Goal: Navigation & Orientation: Find specific page/section

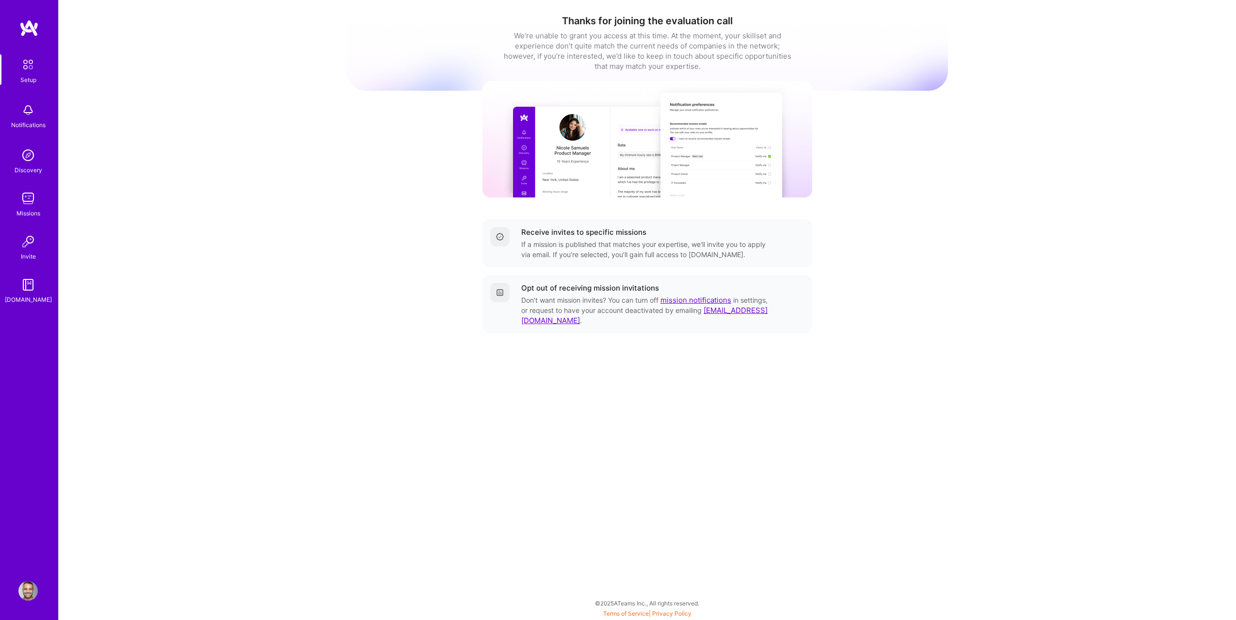
click at [22, 198] on img at bounding box center [27, 198] width 19 height 19
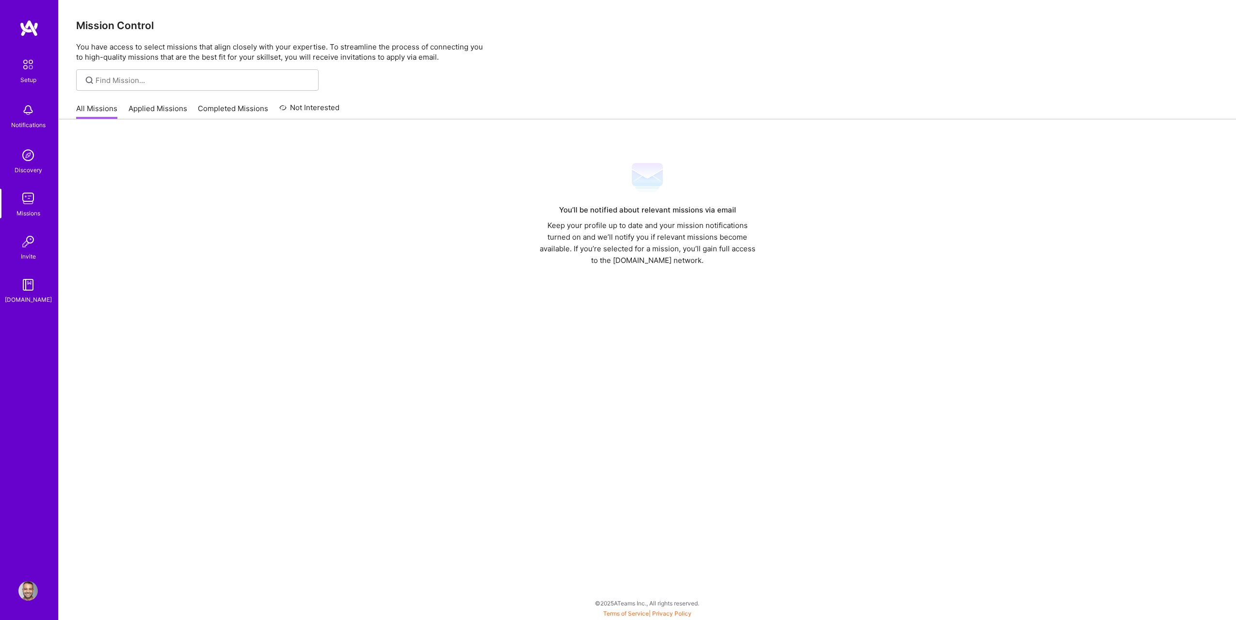
click at [40, 58] on link "Setup" at bounding box center [28, 69] width 60 height 31
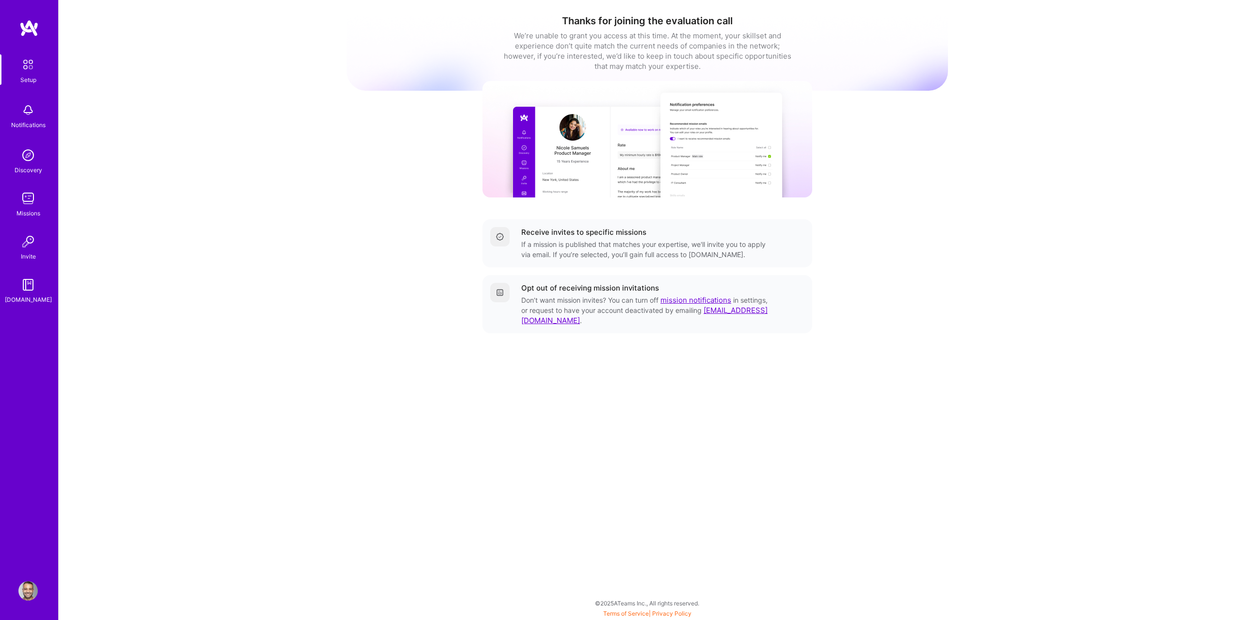
click at [503, 238] on img at bounding box center [500, 237] width 8 height 8
click at [492, 236] on div at bounding box center [499, 236] width 19 height 19
click at [27, 199] on img at bounding box center [27, 198] width 19 height 19
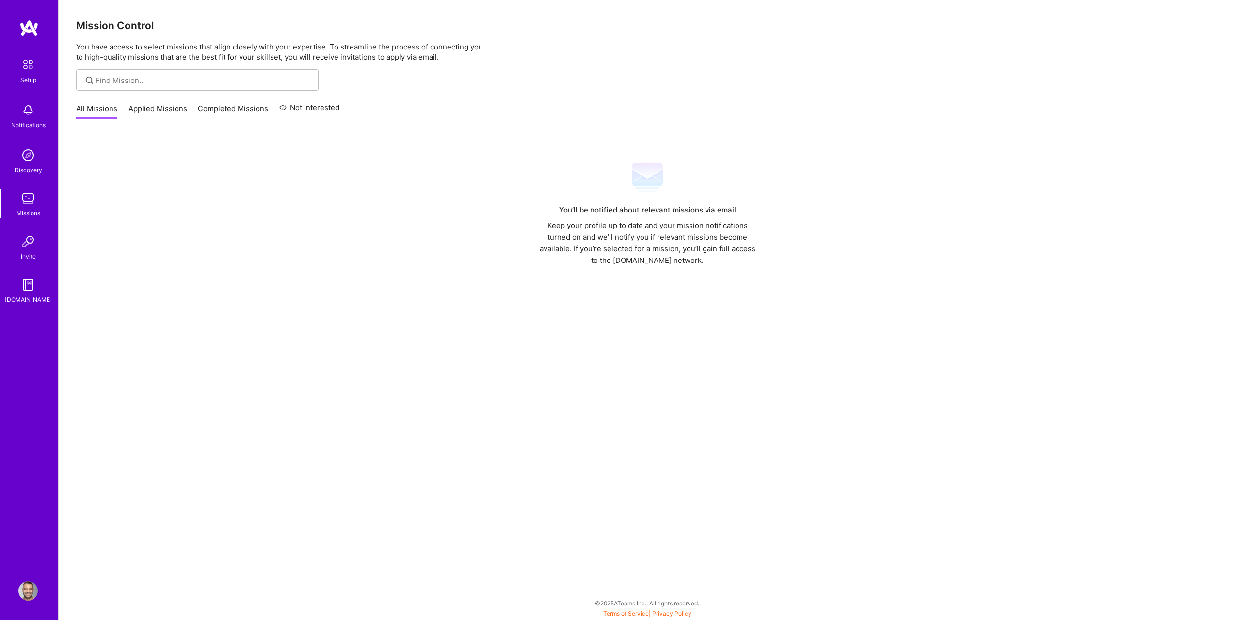
click at [144, 104] on link "Applied Missions" at bounding box center [157, 111] width 59 height 16
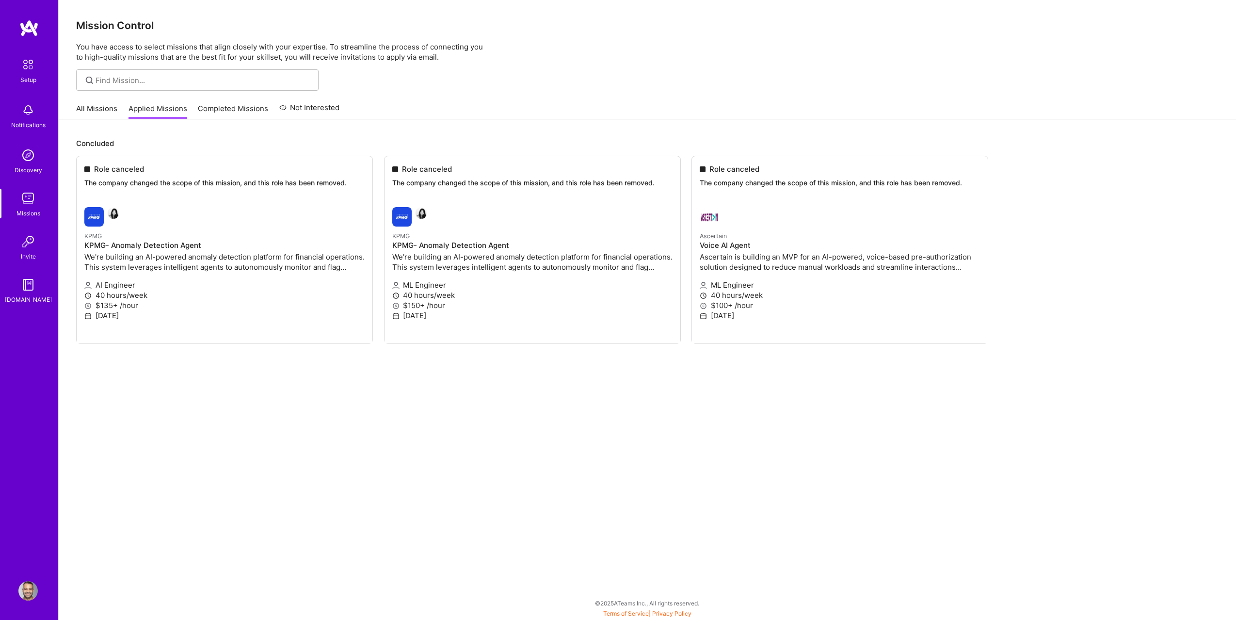
click at [103, 110] on link "All Missions" at bounding box center [96, 111] width 41 height 16
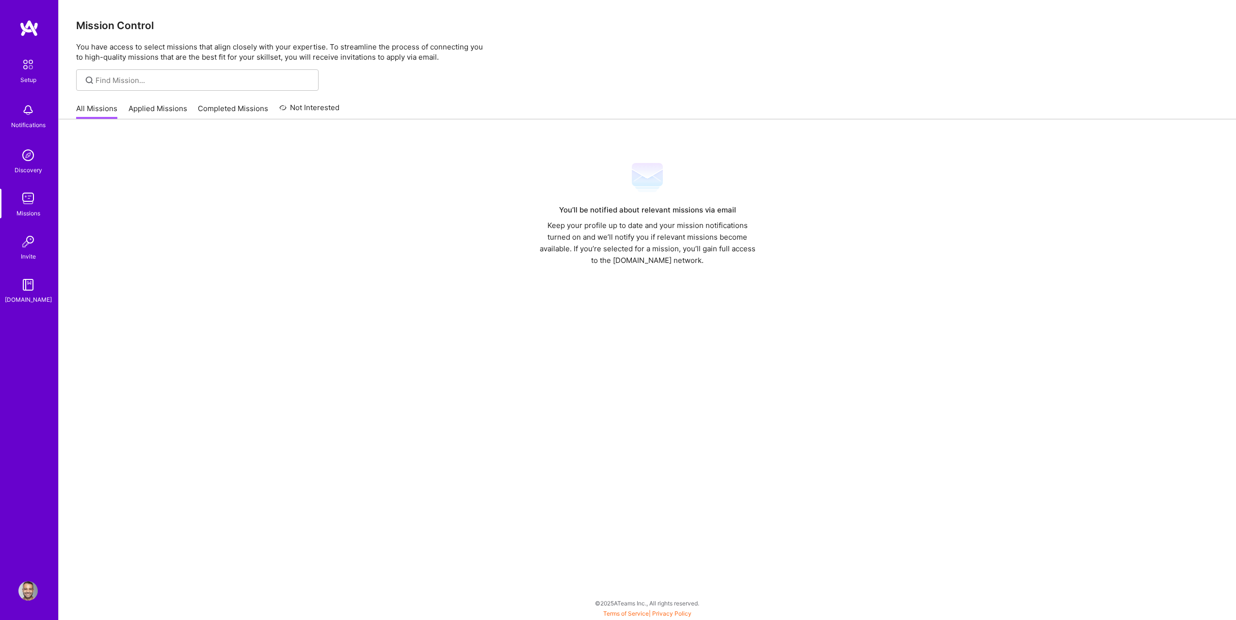
click at [24, 152] on img at bounding box center [27, 154] width 19 height 19
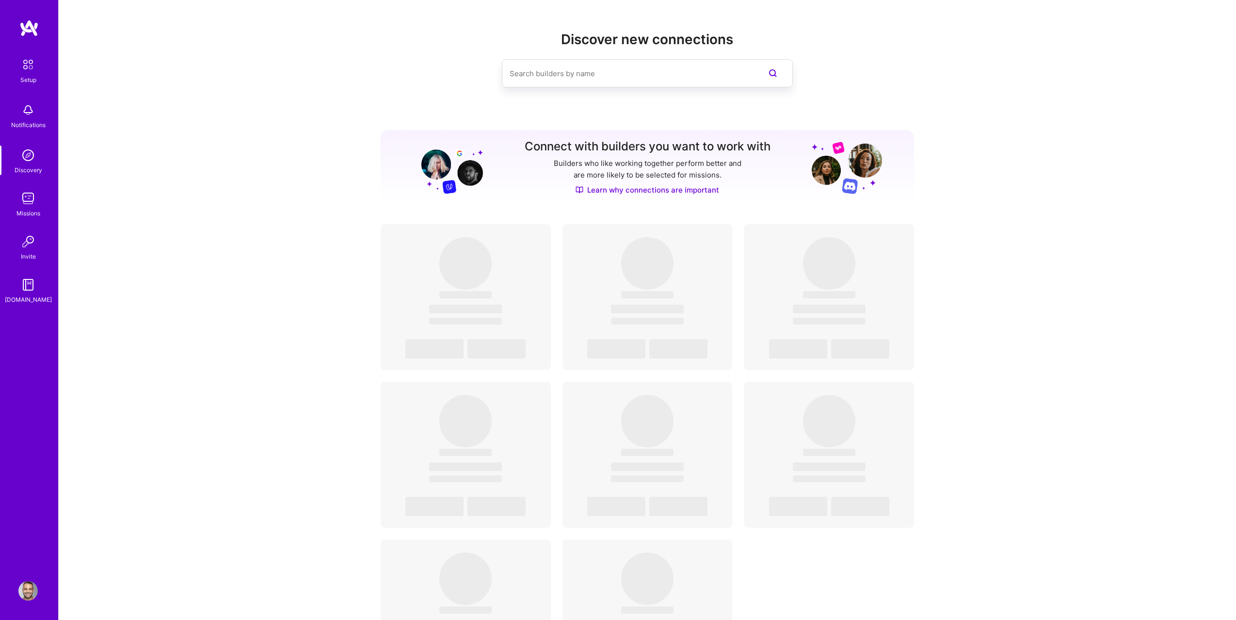
click at [32, 110] on img at bounding box center [27, 109] width 19 height 19
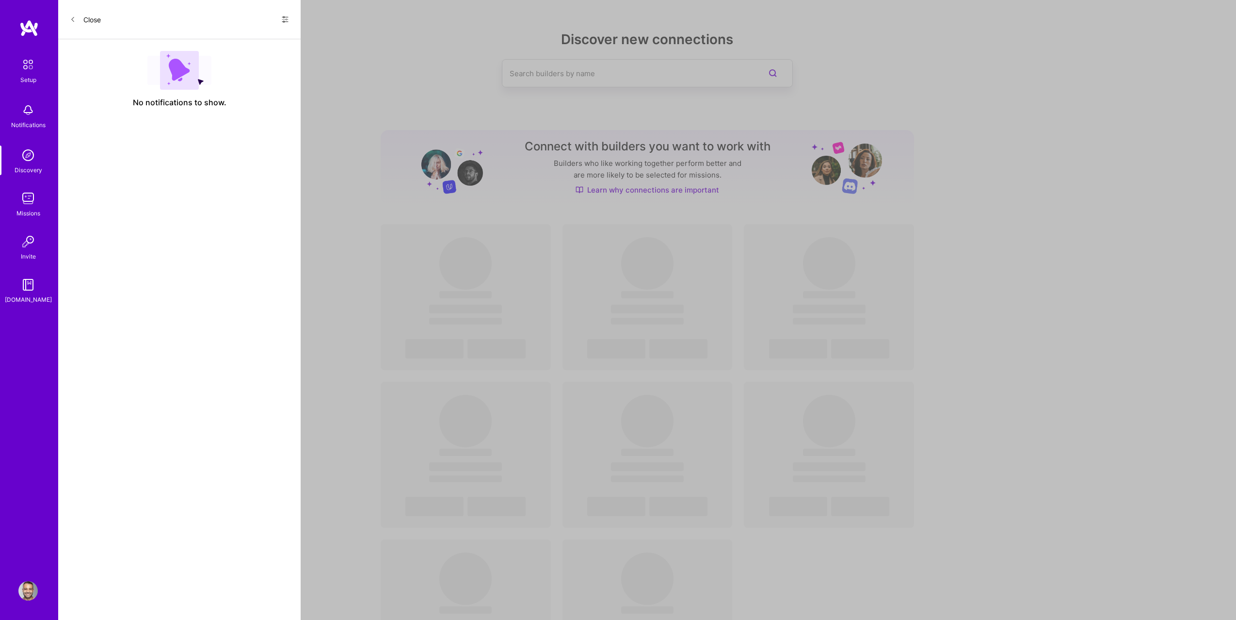
click at [25, 55] on img at bounding box center [28, 64] width 20 height 20
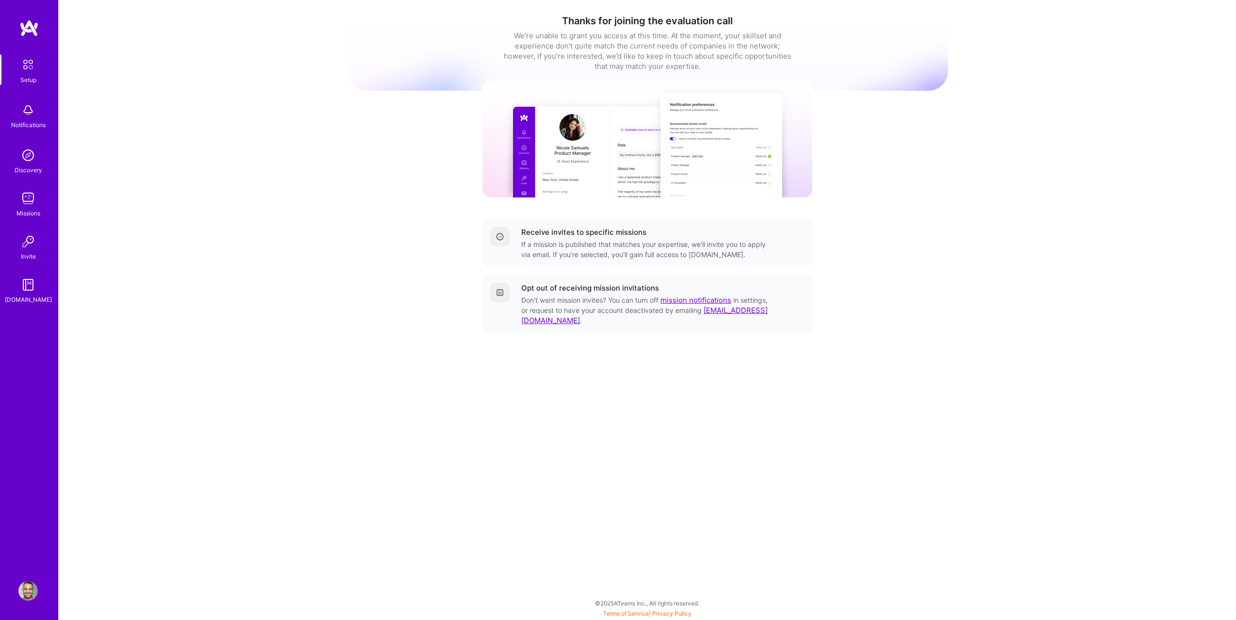
click at [25, 55] on img at bounding box center [28, 64] width 20 height 20
